Goal: Find specific page/section: Find specific page/section

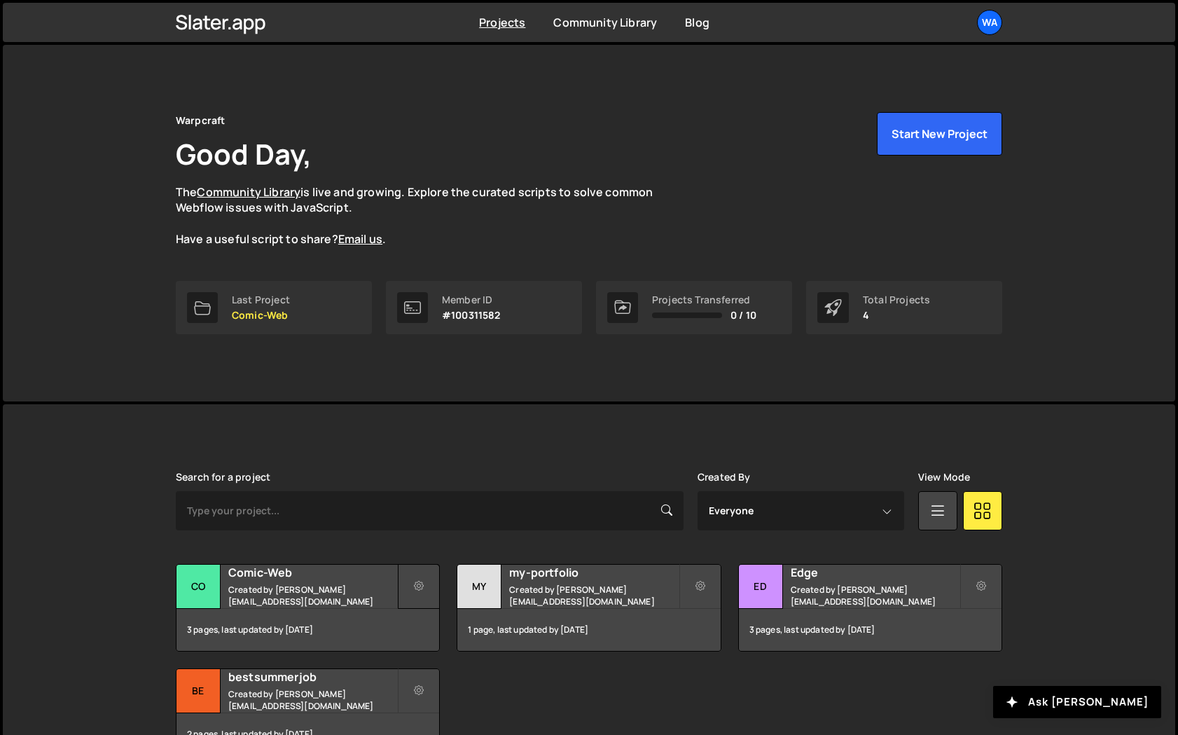
click at [412, 579] on button at bounding box center [419, 586] width 42 height 45
click at [352, 574] on h2 "Comic-Web" at bounding box center [312, 572] width 169 height 15
click at [312, 595] on small "Created by [PERSON_NAME][EMAIL_ADDRESS][DOMAIN_NAME]" at bounding box center [312, 595] width 169 height 24
click at [263, 573] on h2 "Comic-Web" at bounding box center [312, 572] width 169 height 15
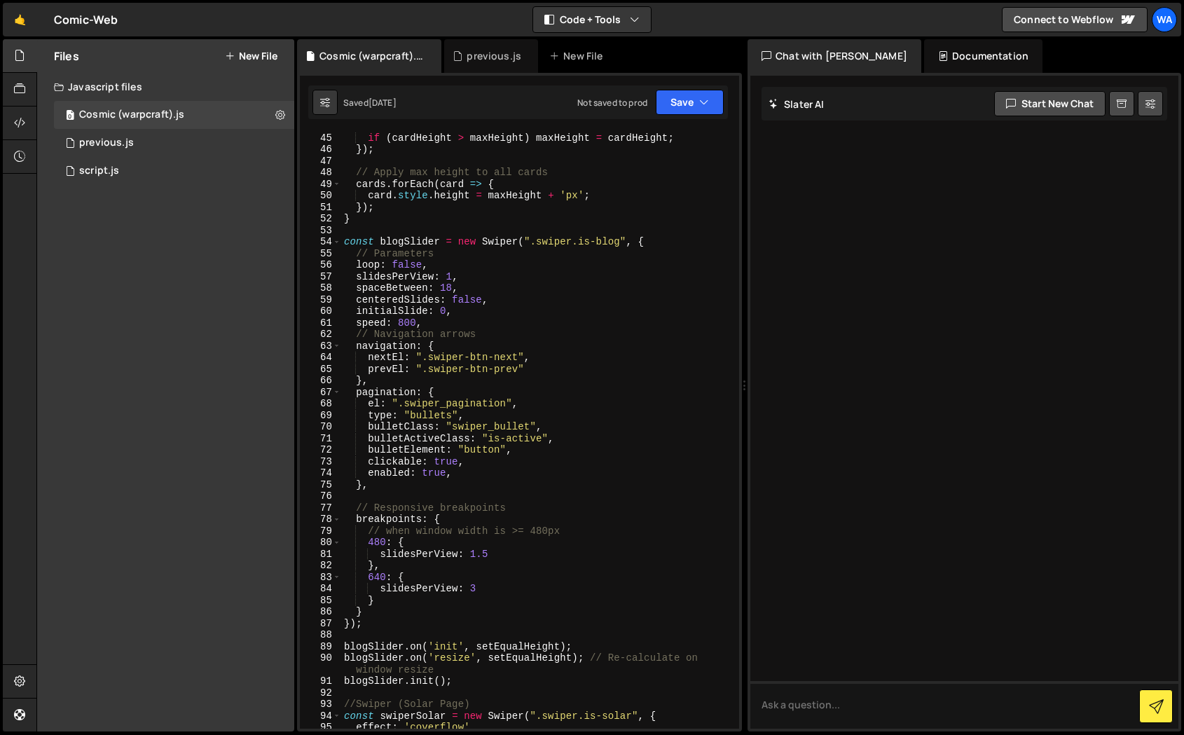
scroll to position [542, 0]
